Goal: Task Accomplishment & Management: Use online tool/utility

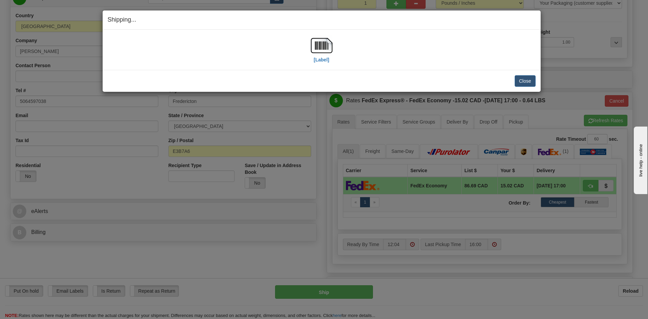
scroll to position [101, 0]
click at [523, 82] on button "Close" at bounding box center [525, 80] width 21 height 11
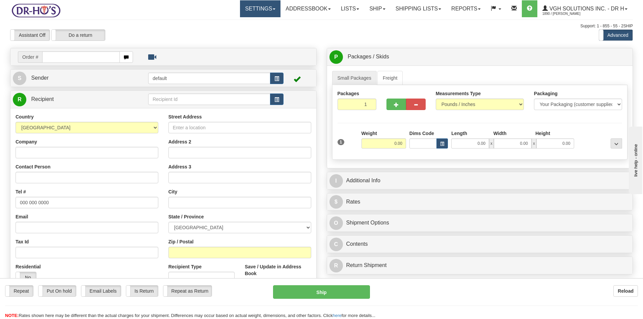
click at [255, 7] on link "Settings" at bounding box center [260, 8] width 40 height 17
click at [237, 23] on span "Shipping Preferences" at bounding box center [242, 23] width 45 height 5
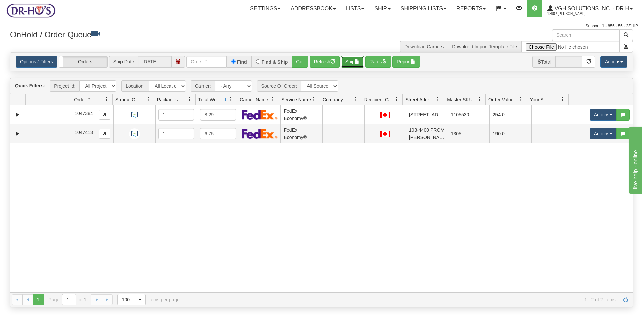
click at [354, 63] on button "Ship" at bounding box center [352, 61] width 23 height 11
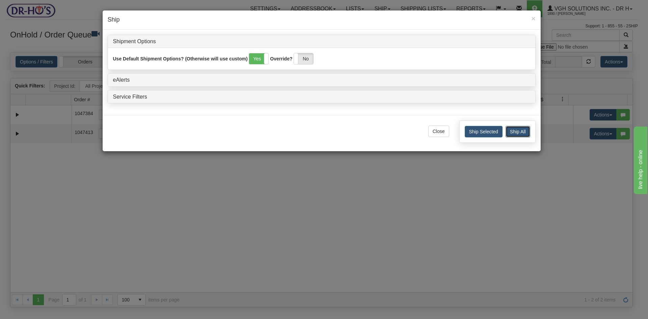
click at [524, 133] on button "Ship All" at bounding box center [517, 131] width 25 height 11
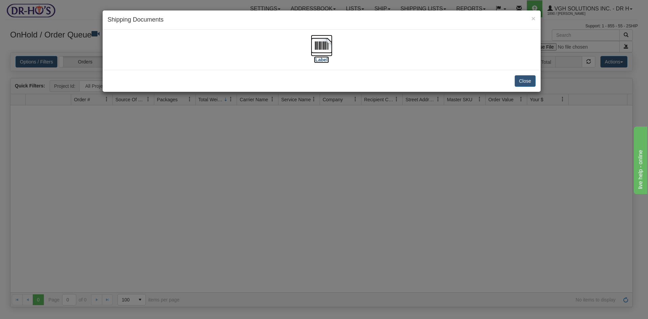
click at [323, 44] on img at bounding box center [322, 46] width 22 height 22
click at [521, 83] on button "Close" at bounding box center [525, 80] width 21 height 11
